Goal: Task Accomplishment & Management: Use online tool/utility

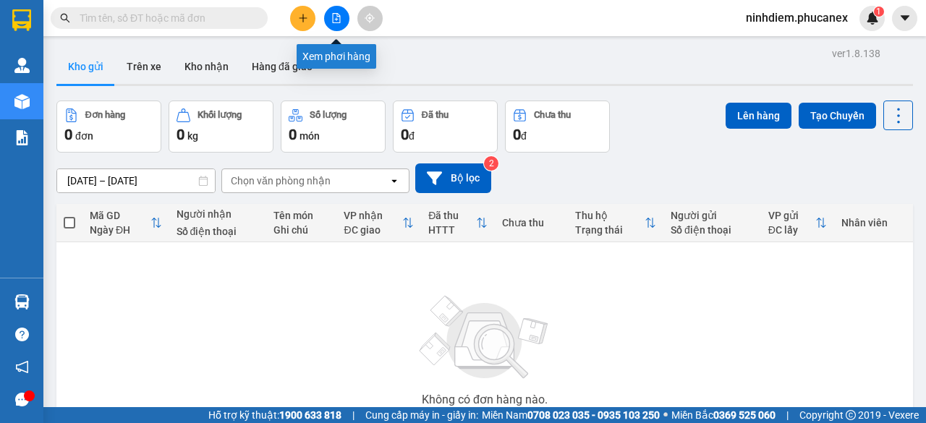
click at [338, 17] on icon "file-add" at bounding box center [337, 18] width 8 height 10
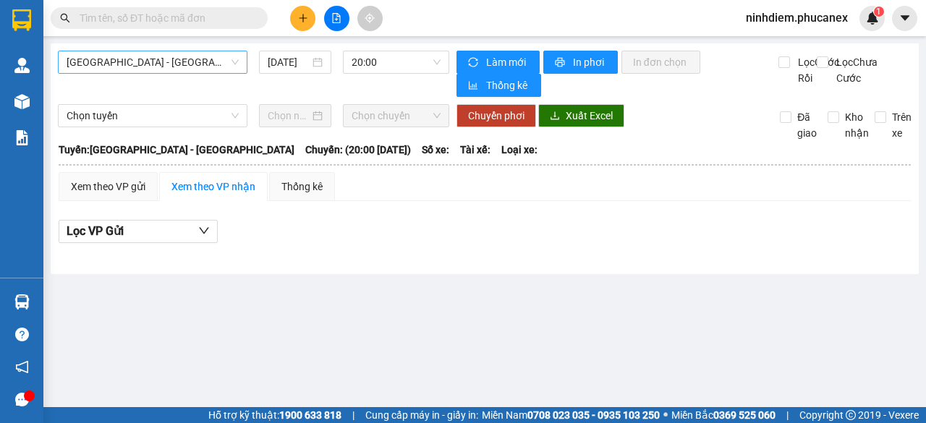
click at [179, 66] on span "[GEOGRAPHIC_DATA][PERSON_NAME][GEOGRAPHIC_DATA]" at bounding box center [153, 62] width 172 height 22
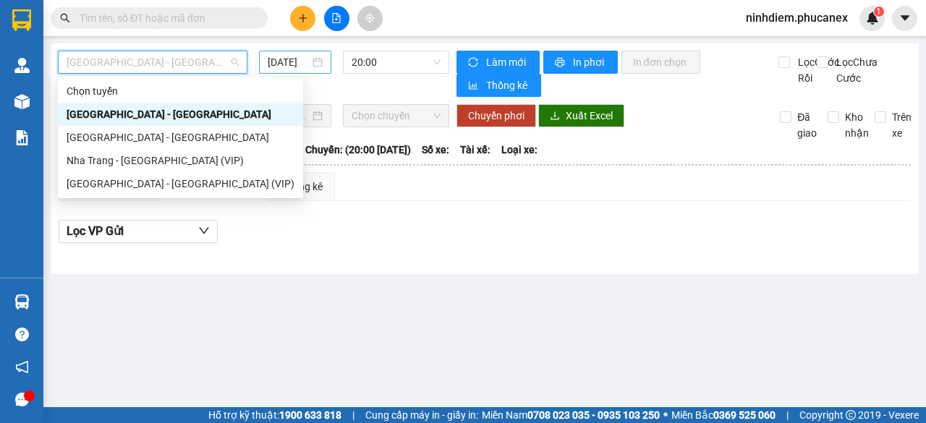
click at [284, 65] on input "15/08/2025" at bounding box center [289, 62] width 42 height 16
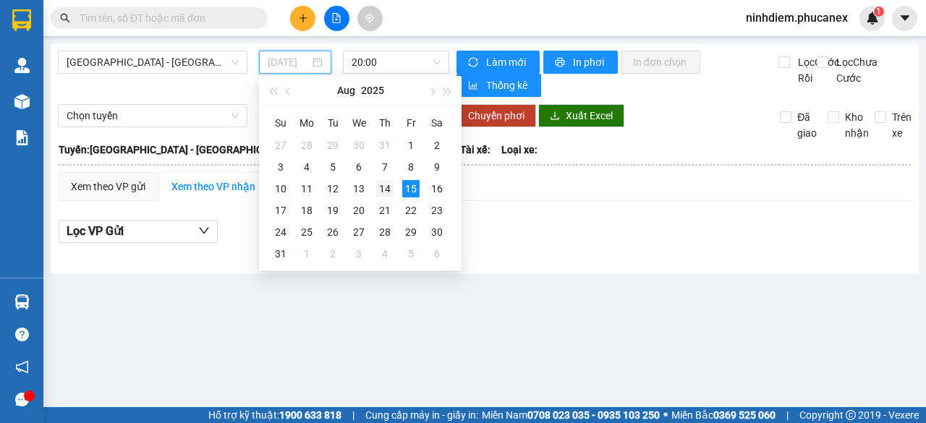
click at [385, 186] on div "14" at bounding box center [384, 188] width 17 height 17
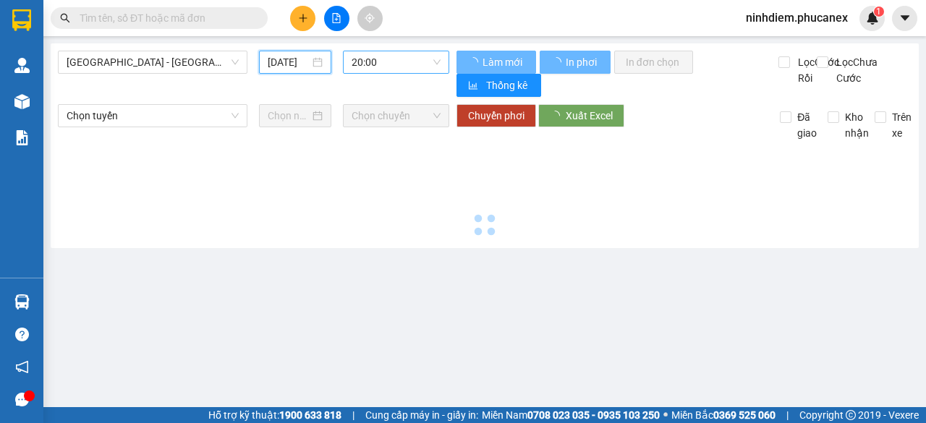
type input "14/08/2025"
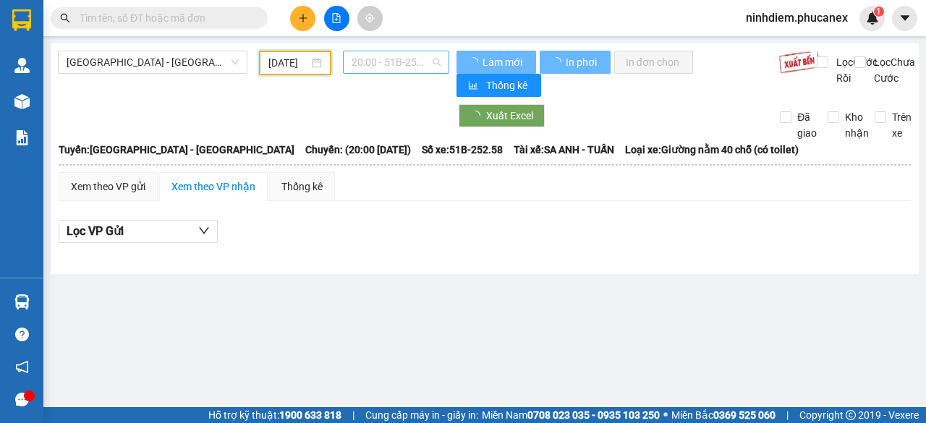
click at [397, 63] on span "20:00 - 51B-252.58" at bounding box center [396, 62] width 88 height 22
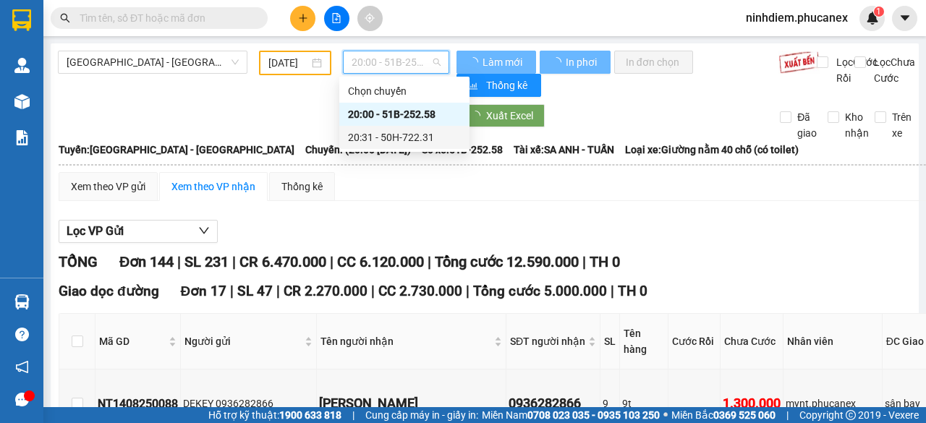
click at [389, 122] on div "Chọn chuyến 20:00 - 51B-252.58 20:31 - 50H-722.31" at bounding box center [404, 114] width 130 height 69
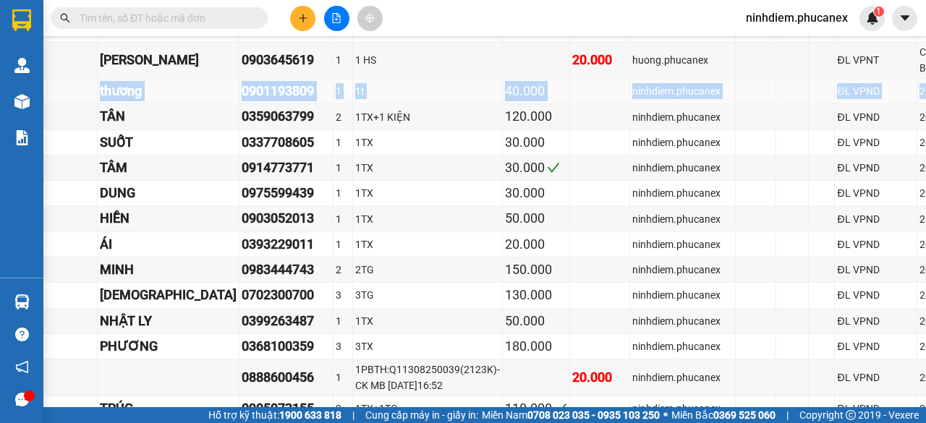
scroll to position [2316, 282]
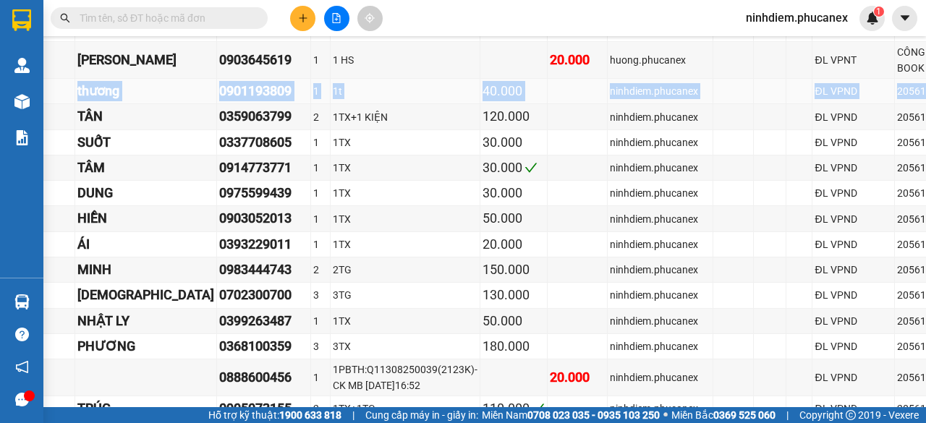
drag, startPoint x: 83, startPoint y: 167, endPoint x: 897, endPoint y: 167, distance: 813.4
click at [897, 104] on tr "ND1408250021 dung thương 0901193809 1 1t 40.000 ninhdiem.phucanex ĐL VPND 20561…" at bounding box center [378, 91] width 1200 height 25
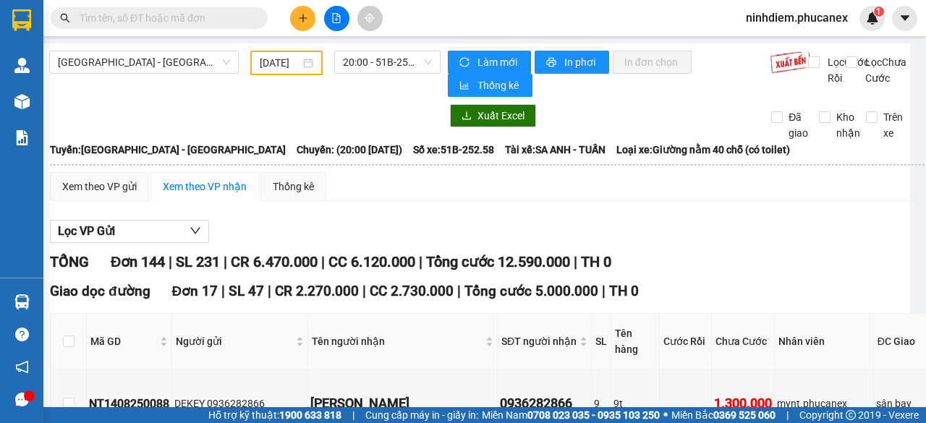
scroll to position [0, 0]
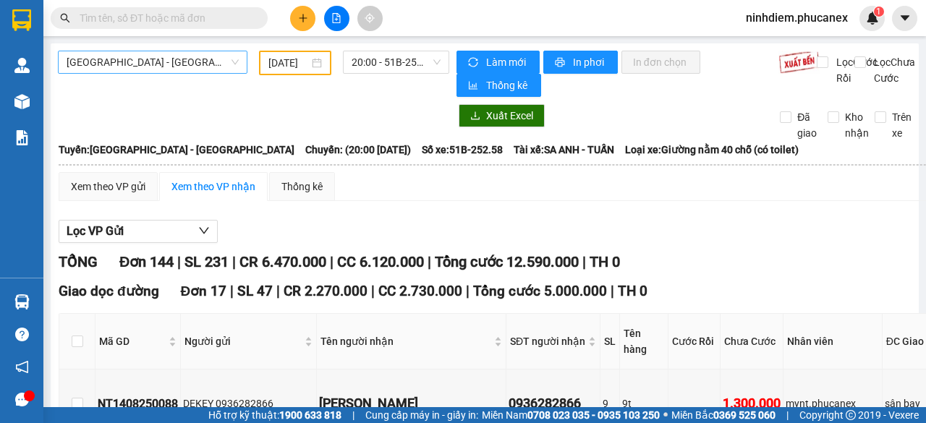
click at [161, 63] on span "Nha Trang - Sài Gòn" at bounding box center [153, 62] width 172 height 22
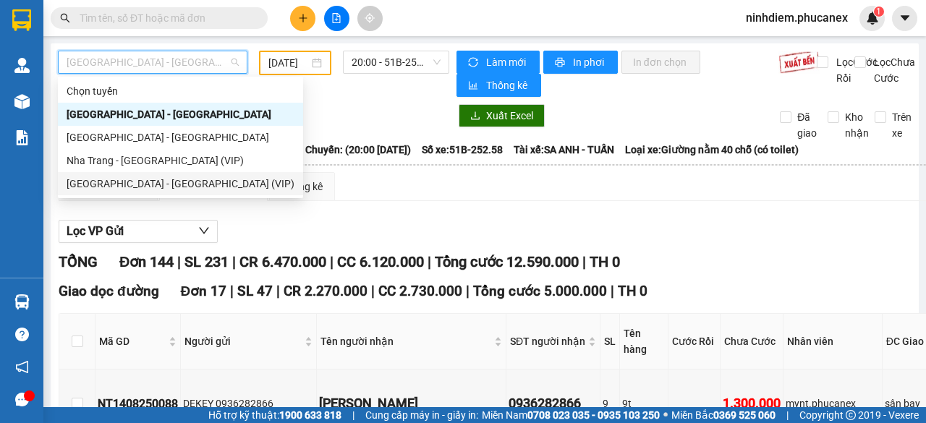
click at [129, 186] on div "Sài Gòn - Nha Trang (VIP)" at bounding box center [181, 184] width 228 height 16
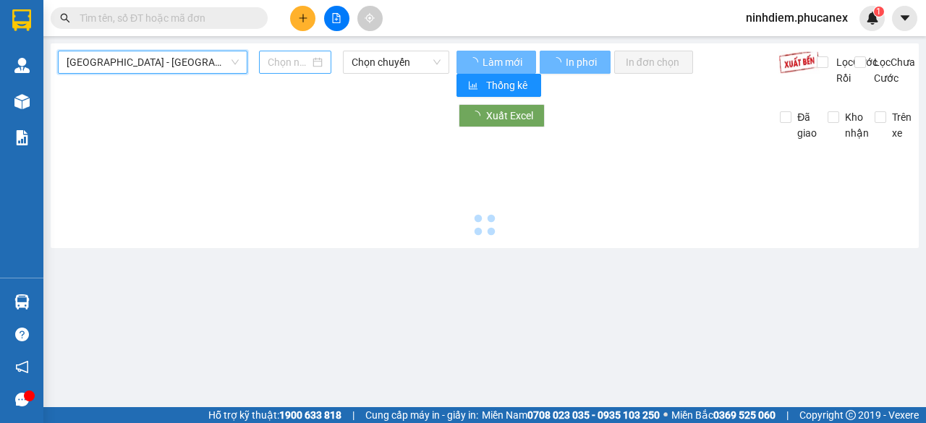
click at [287, 60] on input at bounding box center [289, 62] width 42 height 16
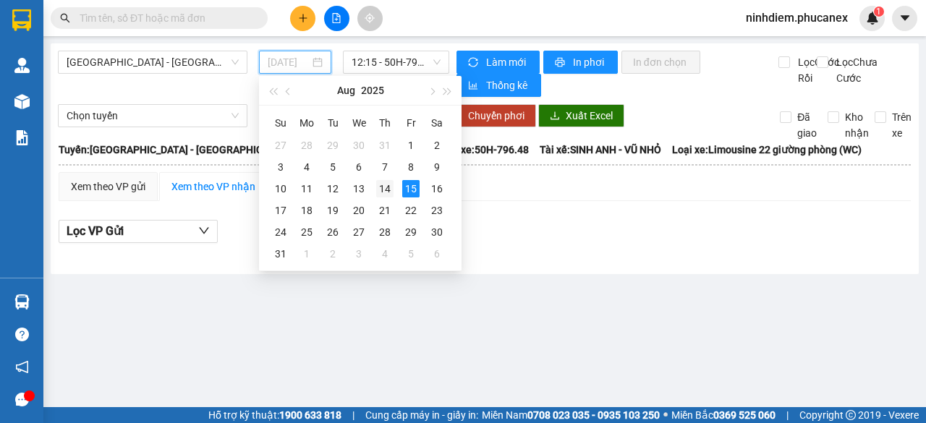
click at [386, 186] on div "14" at bounding box center [384, 188] width 17 height 17
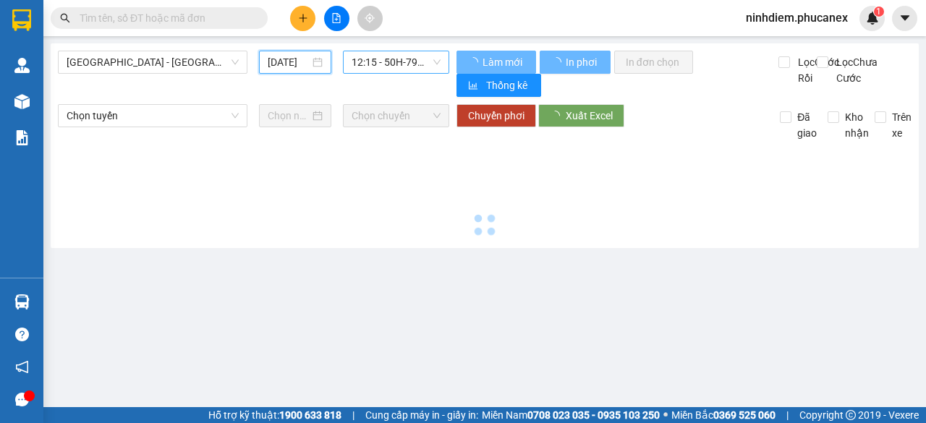
type input "14/08/2025"
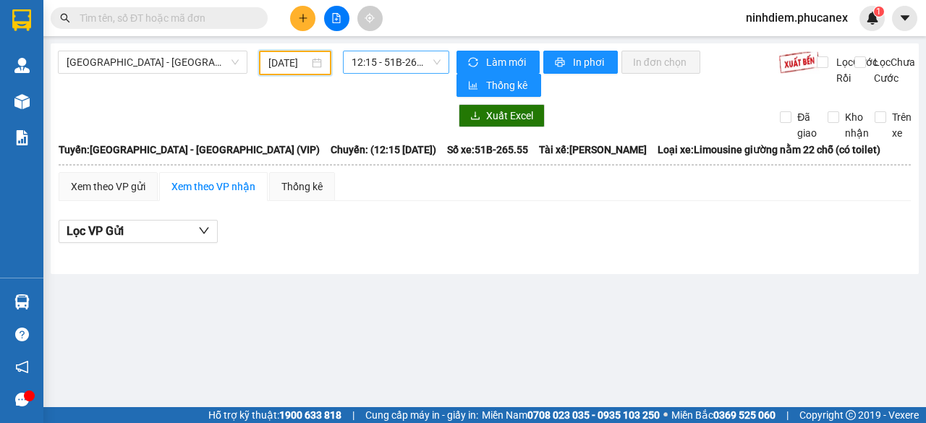
click at [405, 63] on span "12:15 - 51B-265.55" at bounding box center [396, 62] width 88 height 22
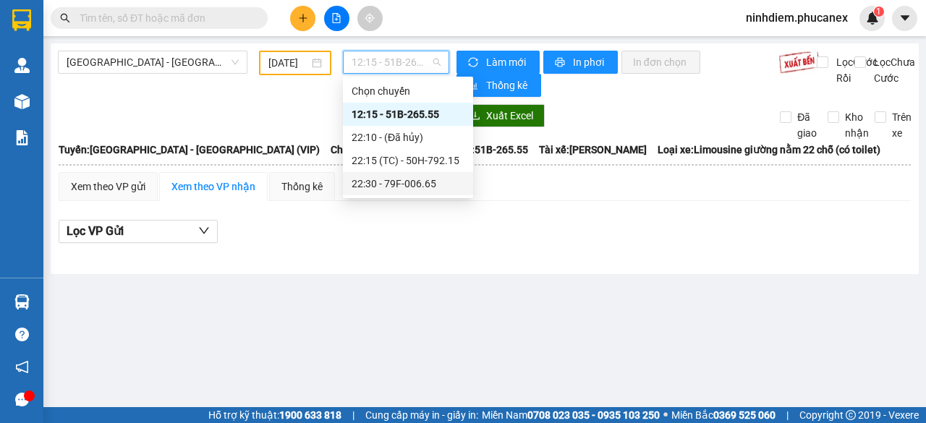
click at [382, 189] on div "22:30 - 79F-006.65" at bounding box center [408, 184] width 113 height 16
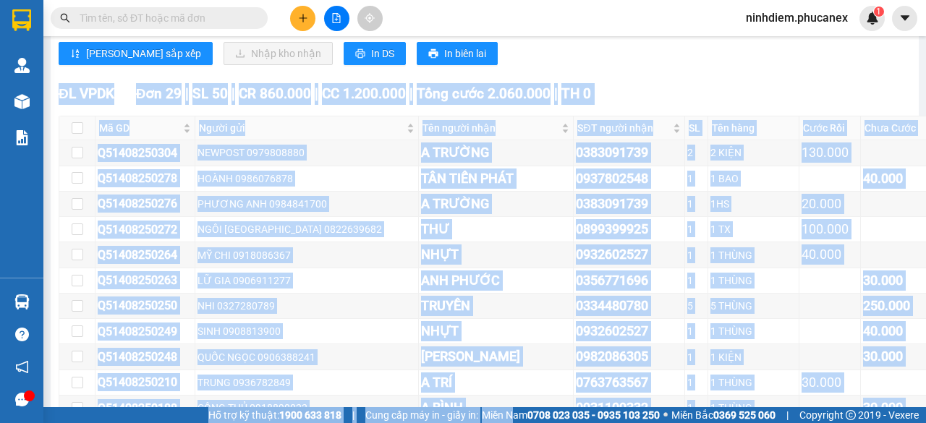
scroll to position [11205, 0]
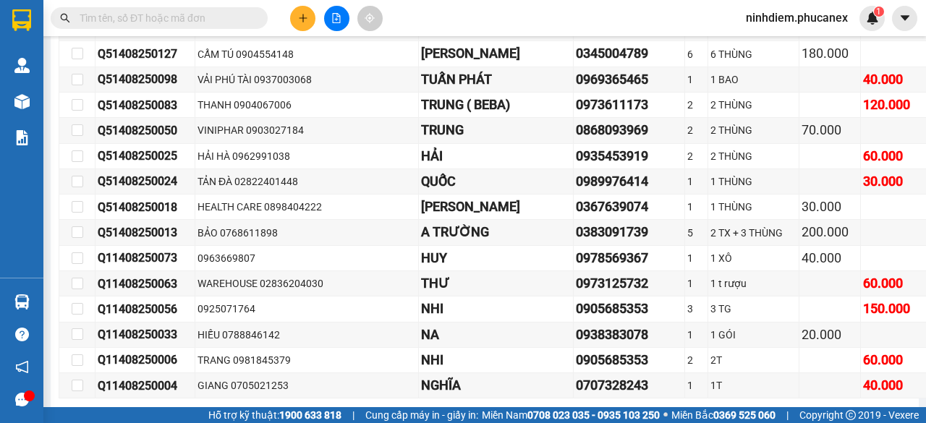
drag, startPoint x: 98, startPoint y: 159, endPoint x: 881, endPoint y: 102, distance: 785.1
copy tbody "Q51408250238 HẬU 0938084887 VŨ 0901998696 5 5 CAN 250.000 khoe.phucanex ĐL Quận…"
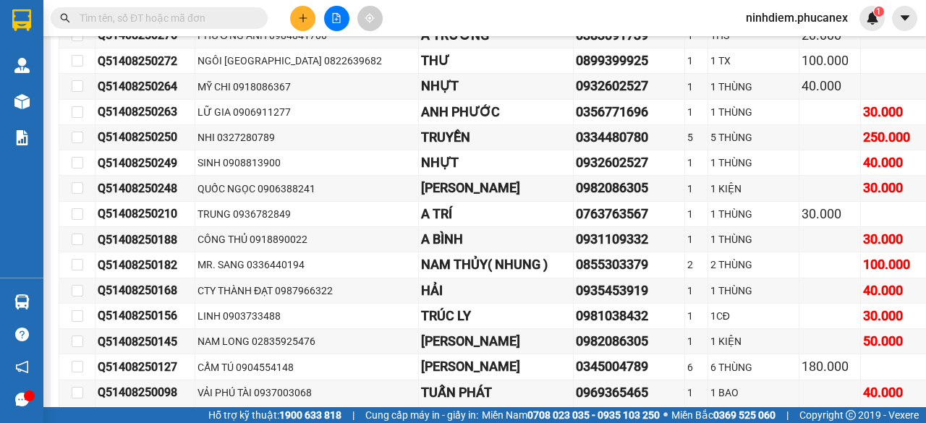
scroll to position [10843, 0]
